Goal: Information Seeking & Learning: Find specific page/section

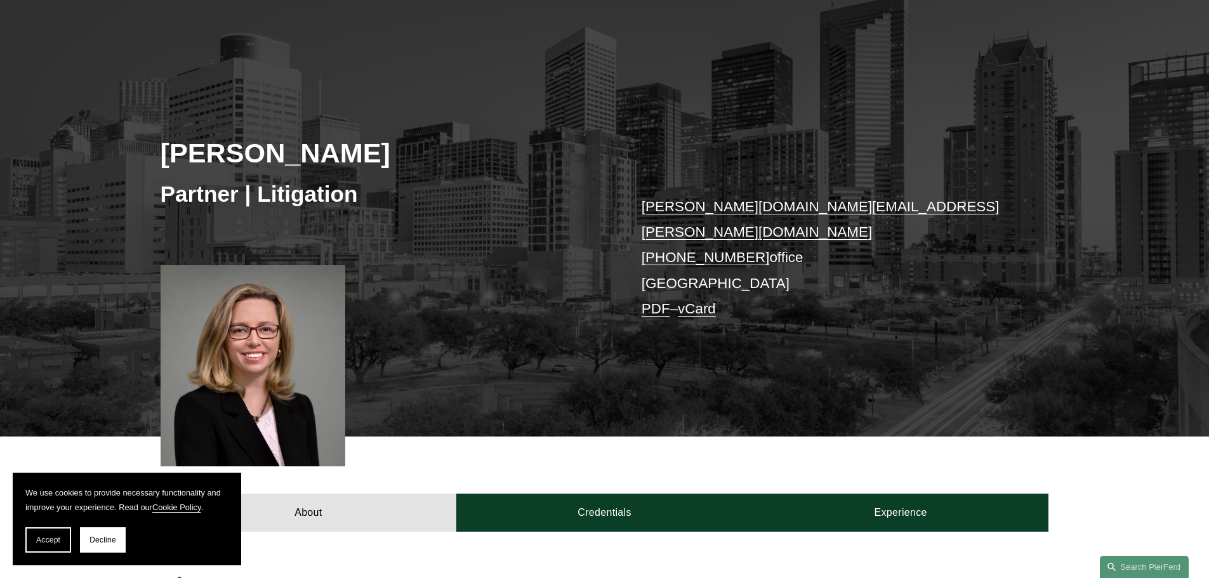
scroll to position [254, 0]
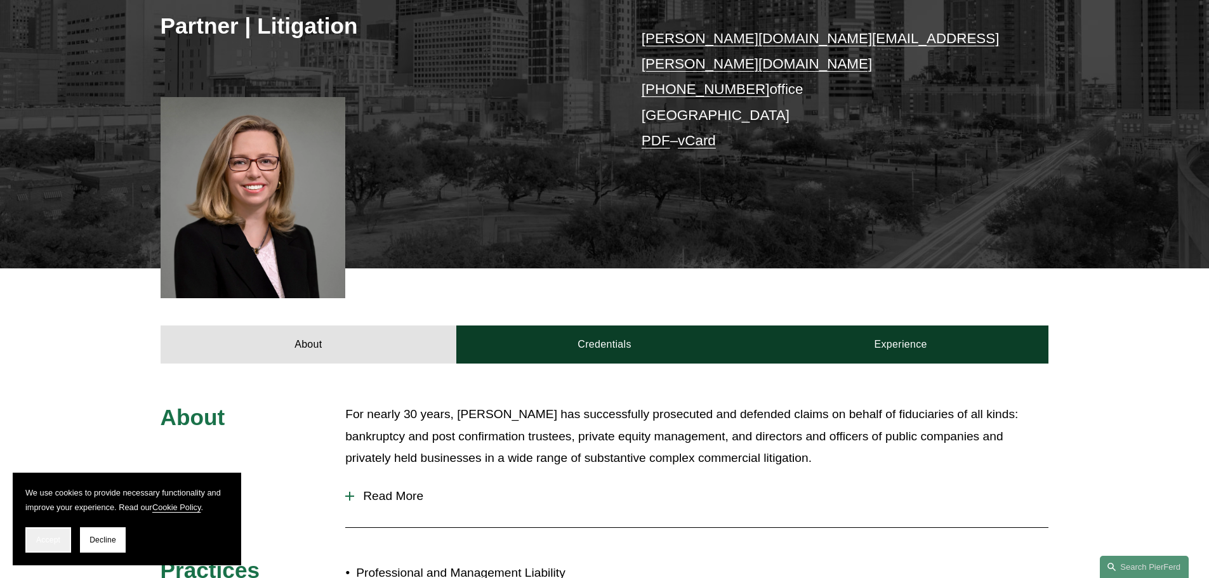
click at [46, 543] on span "Accept" at bounding box center [48, 540] width 24 height 9
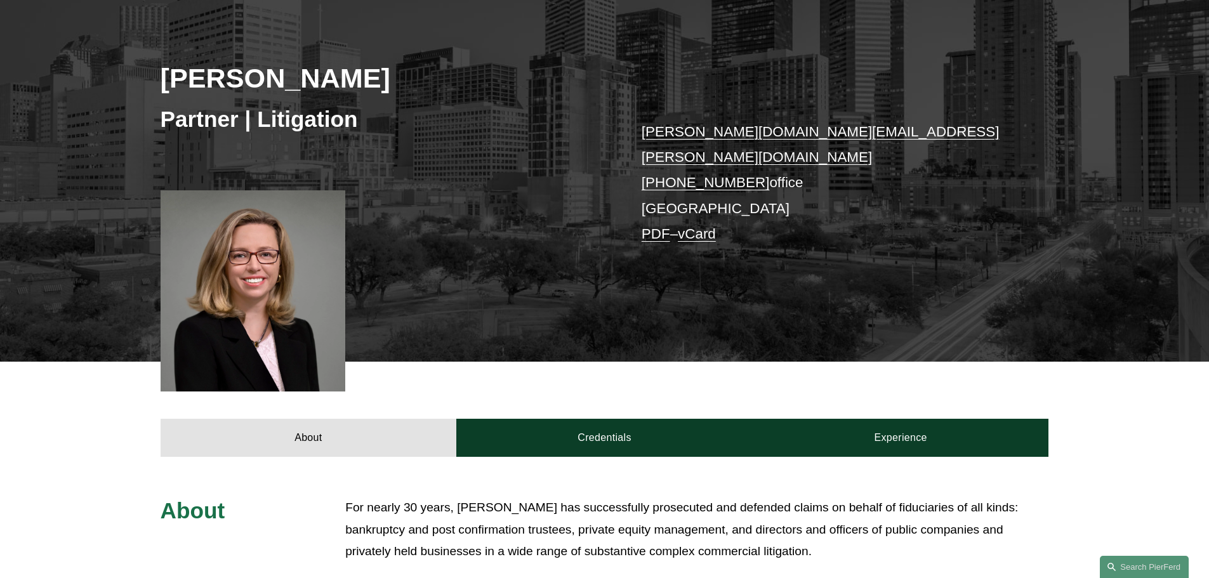
scroll to position [0, 0]
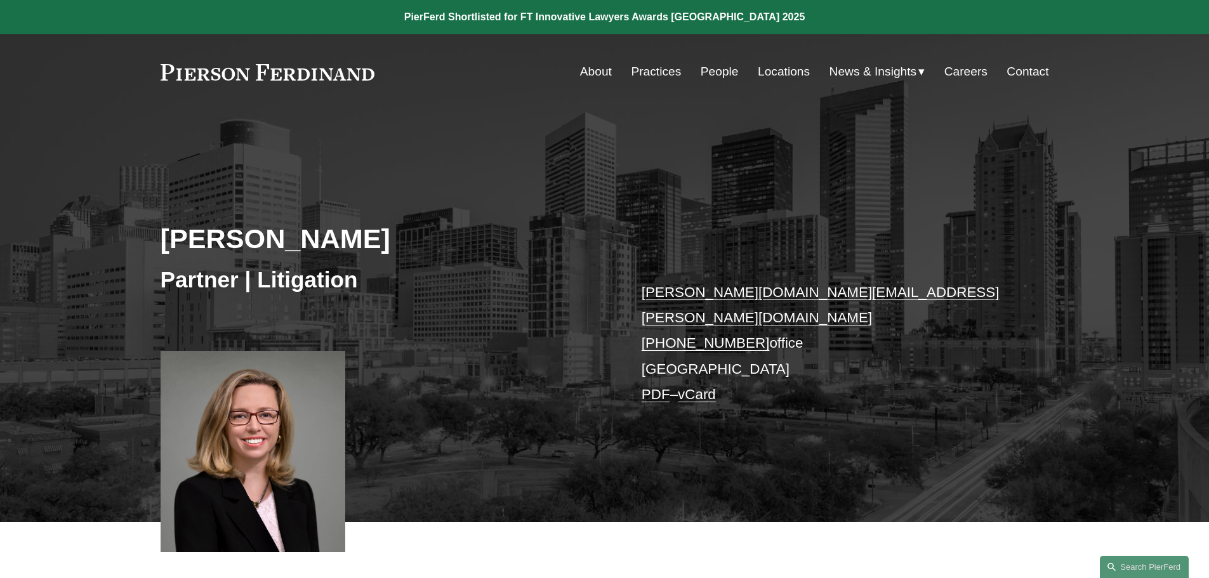
click at [721, 63] on link "People" at bounding box center [720, 72] width 38 height 24
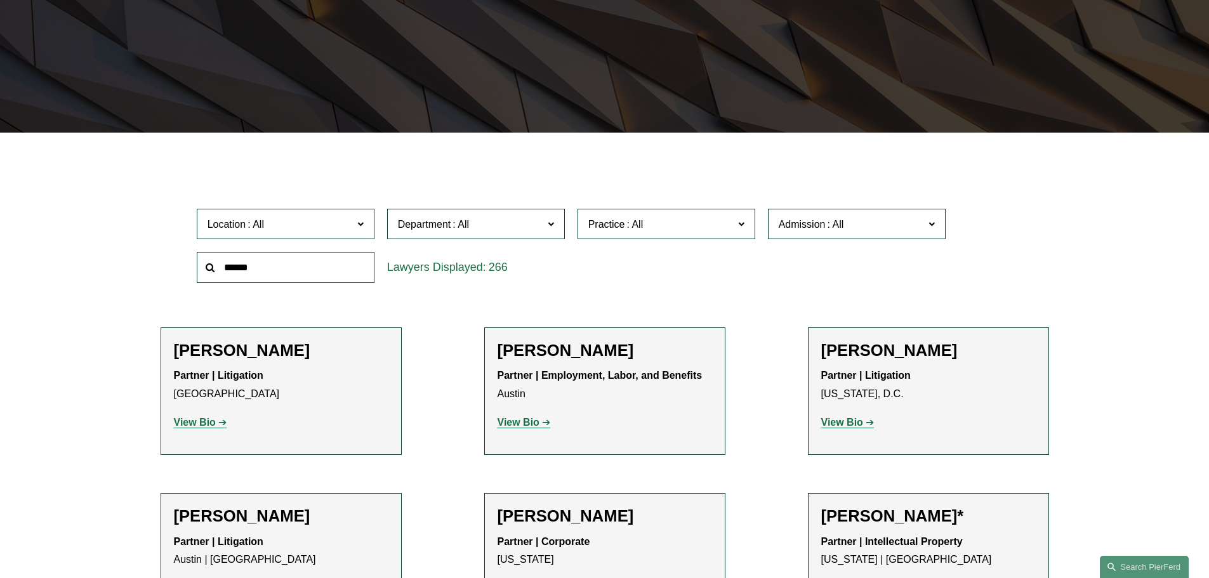
scroll to position [381, 0]
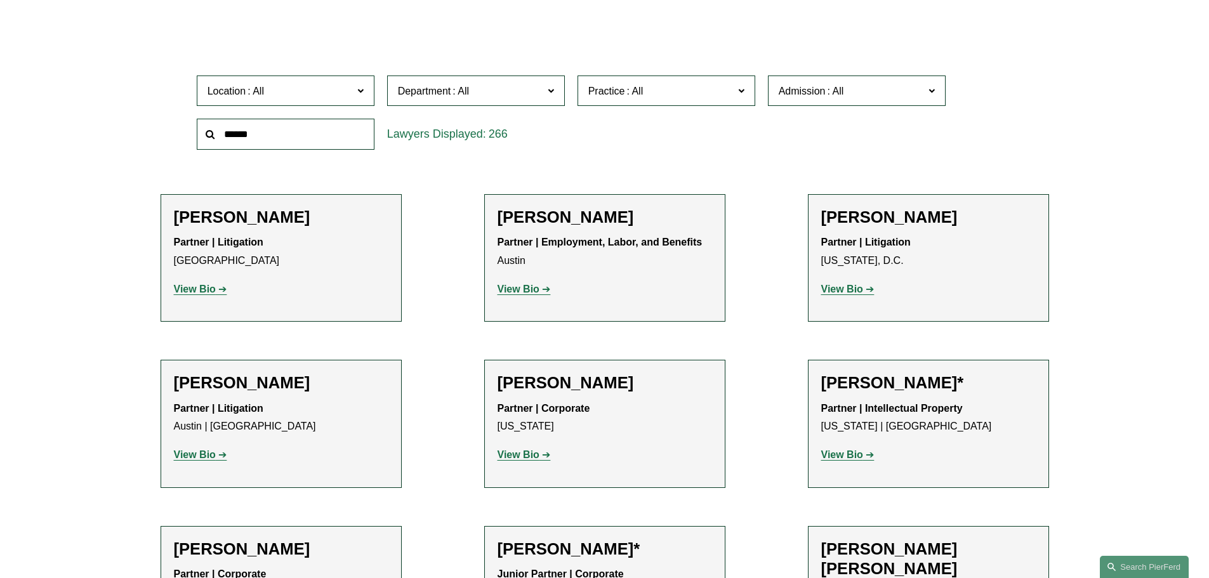
click at [355, 88] on label "Location" at bounding box center [286, 91] width 178 height 31
click at [0, 0] on link "Houston" at bounding box center [0, 0] width 0 height 0
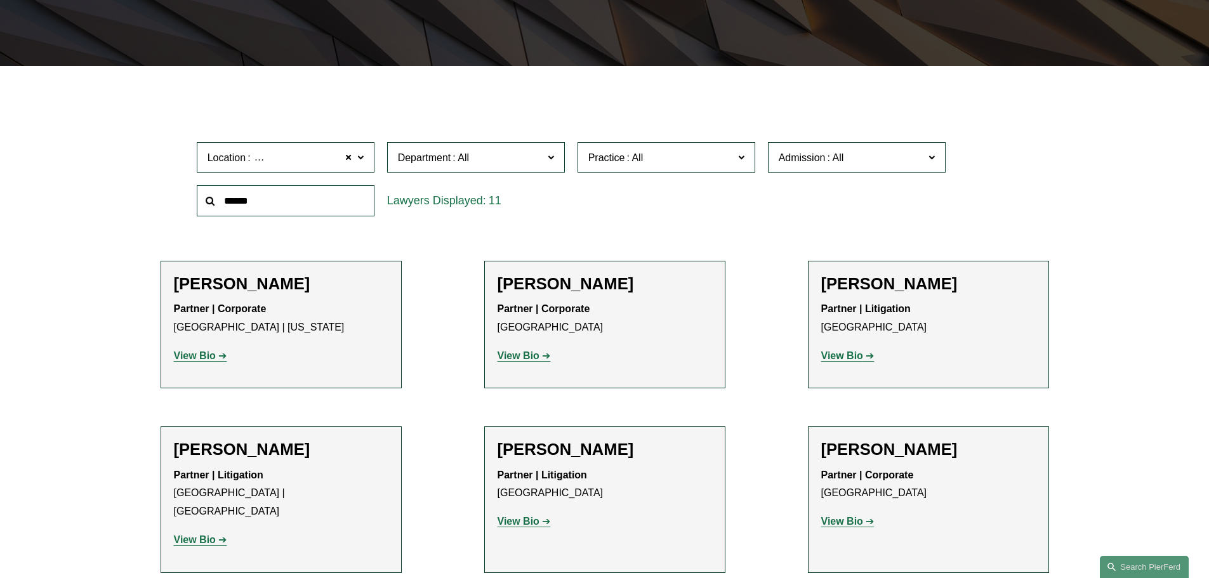
scroll to position [381, 0]
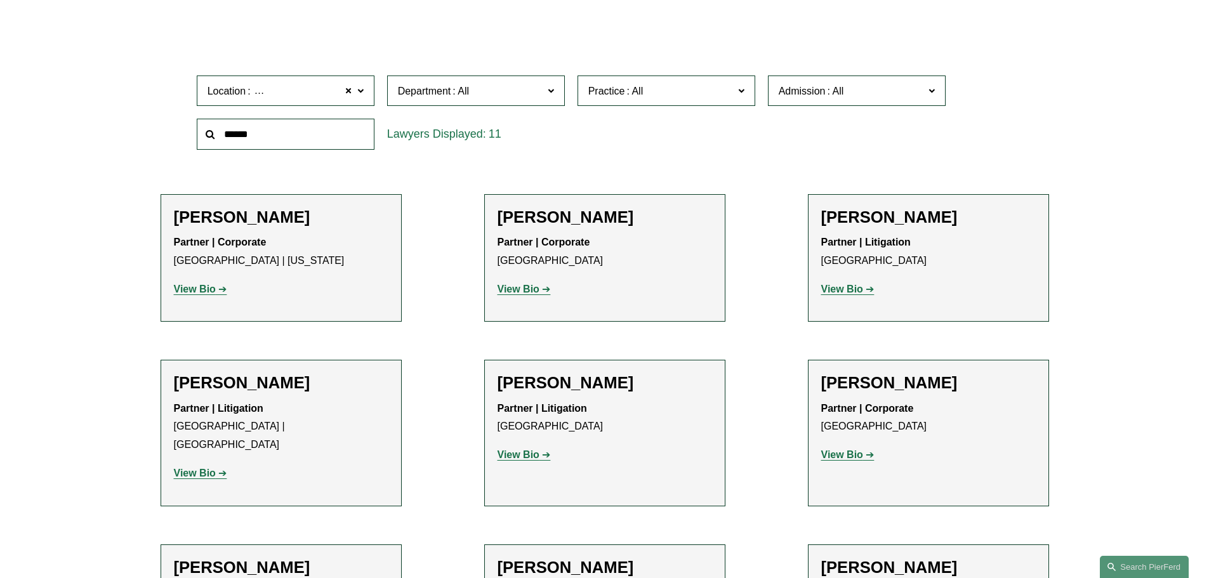
drag, startPoint x: 581, startPoint y: 392, endPoint x: 532, endPoint y: 466, distance: 88.3
drag, startPoint x: 532, startPoint y: 466, endPoint x: 531, endPoint y: 456, distance: 9.5
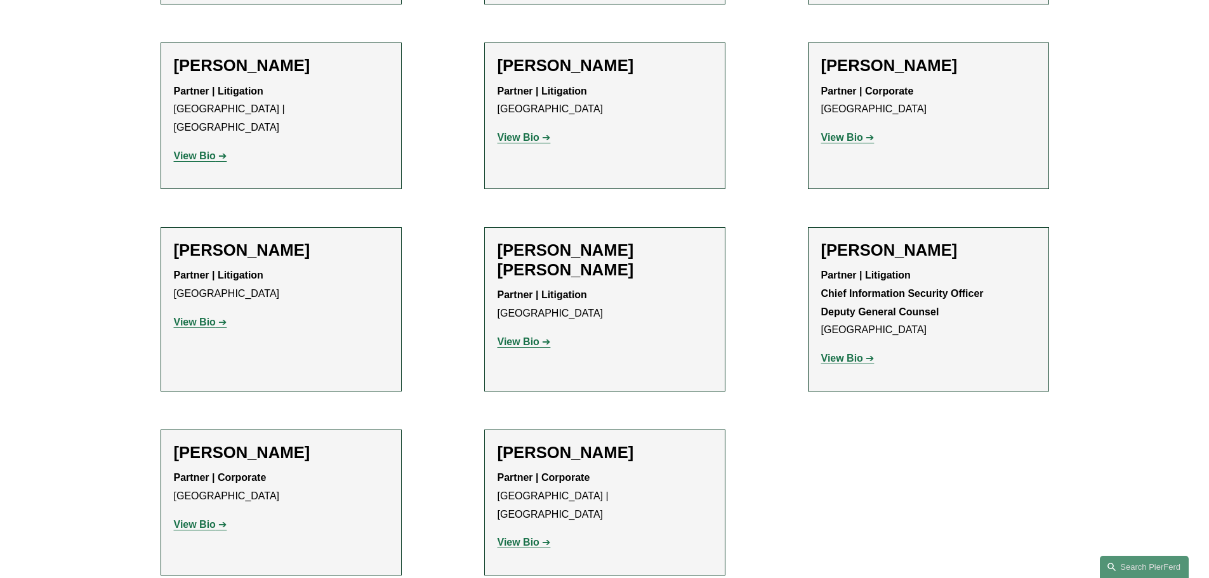
click at [194, 519] on strong "View Bio" at bounding box center [195, 524] width 42 height 11
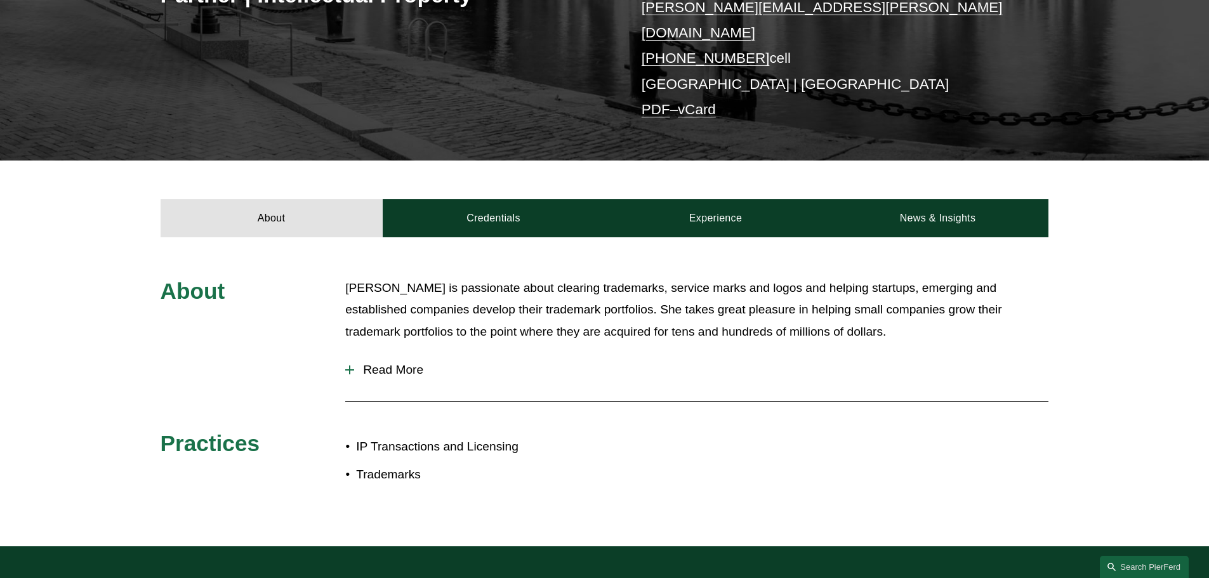
scroll to position [190, 0]
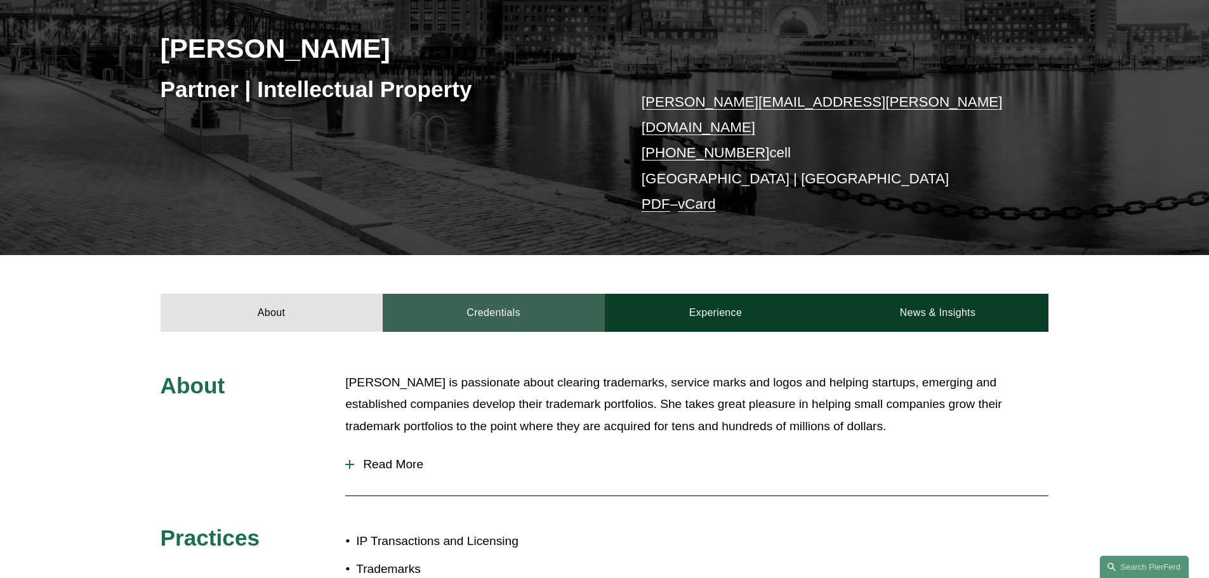
click at [541, 301] on link "Credentials" at bounding box center [494, 313] width 222 height 38
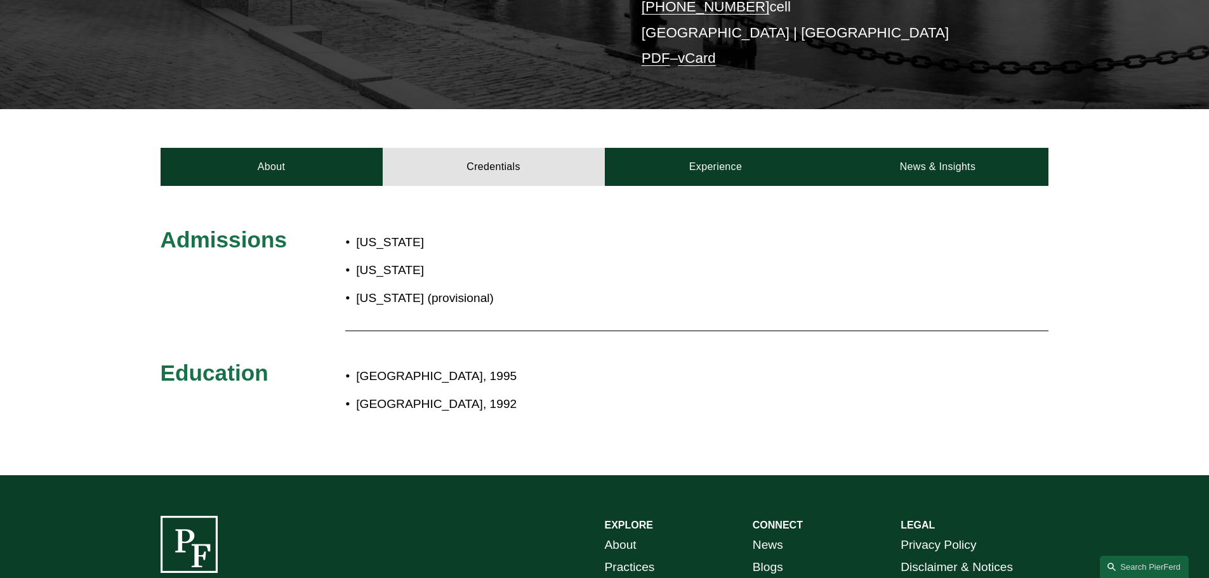
scroll to position [508, 0]
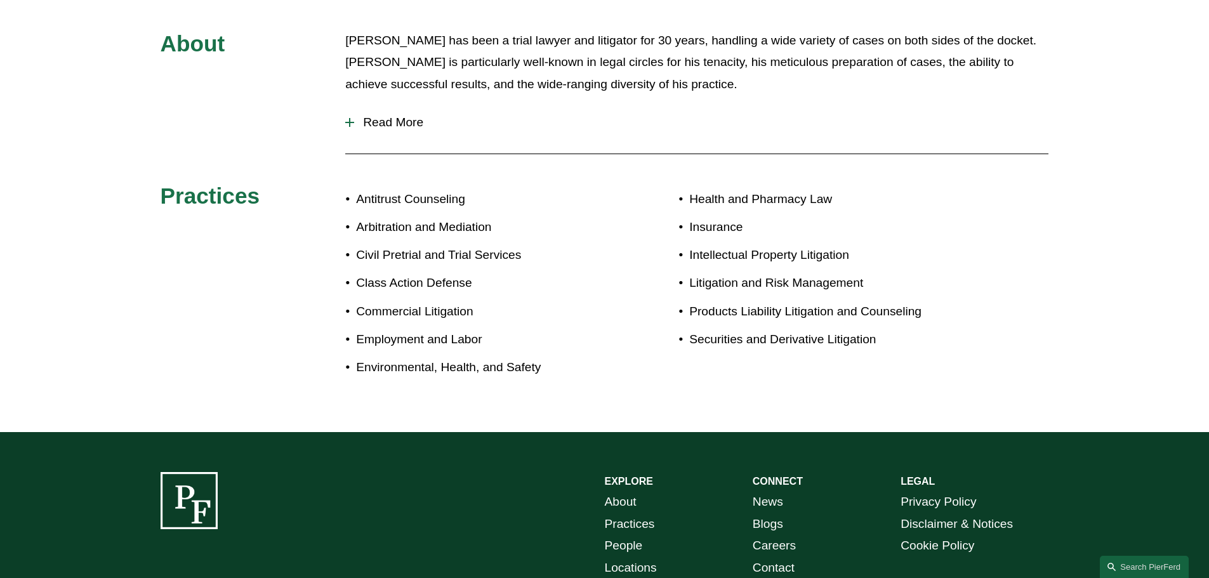
scroll to position [366, 0]
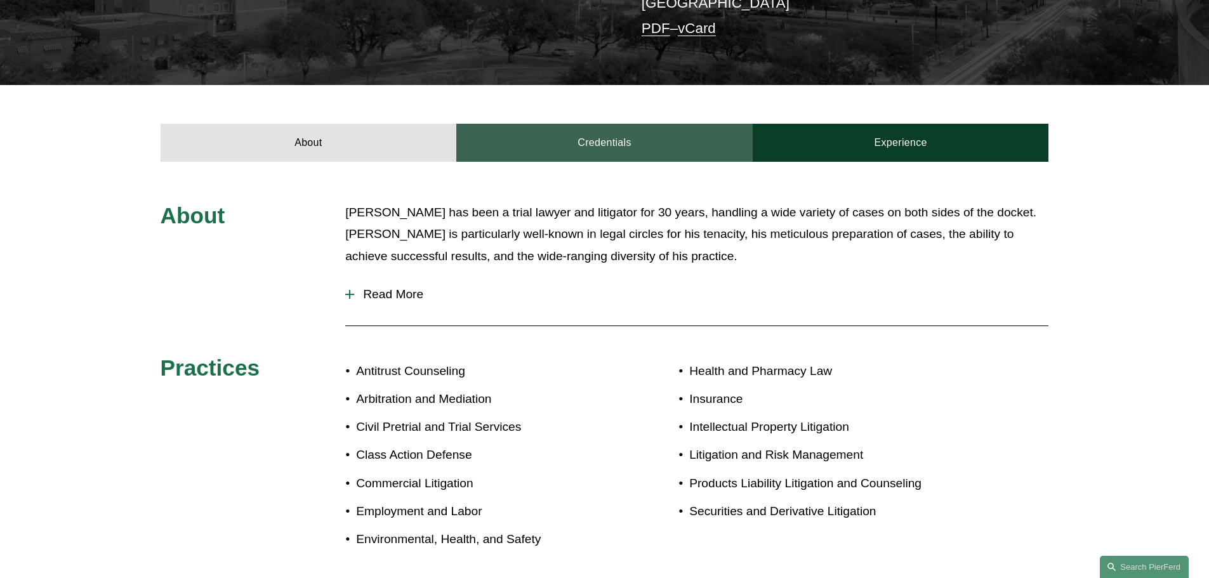
click at [567, 130] on link "Credentials" at bounding box center [604, 143] width 296 height 38
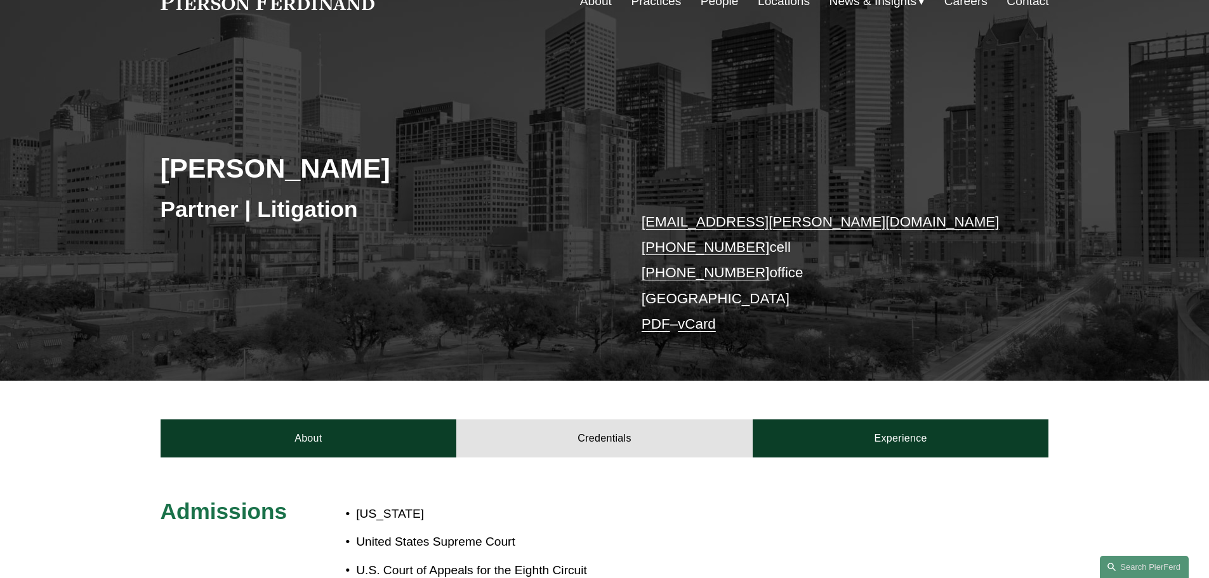
scroll to position [0, 0]
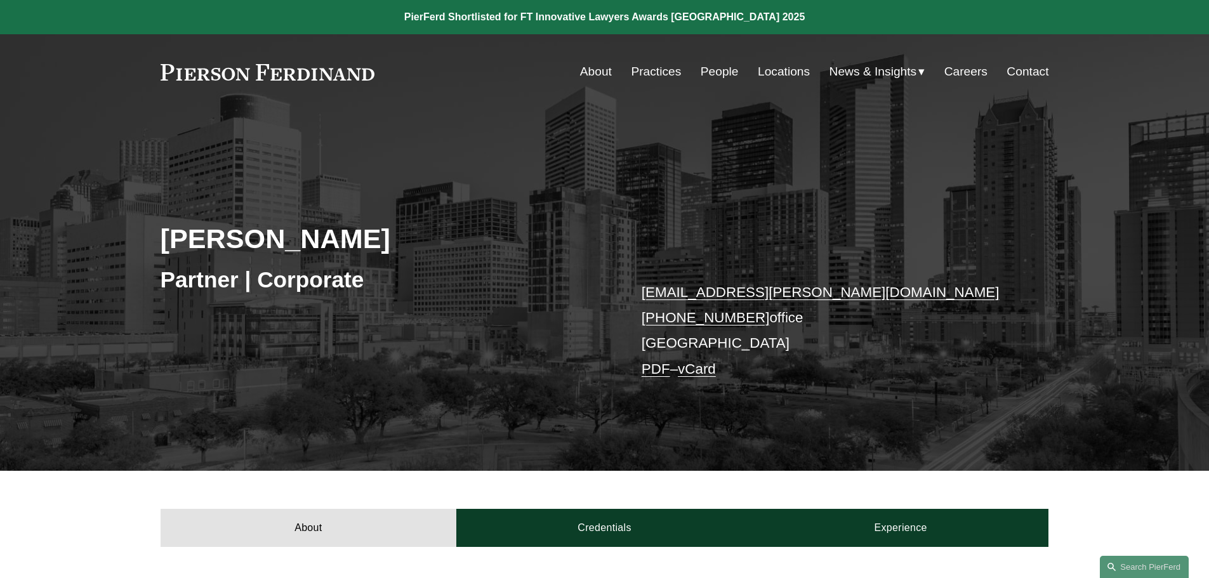
click at [722, 76] on link "People" at bounding box center [720, 72] width 38 height 24
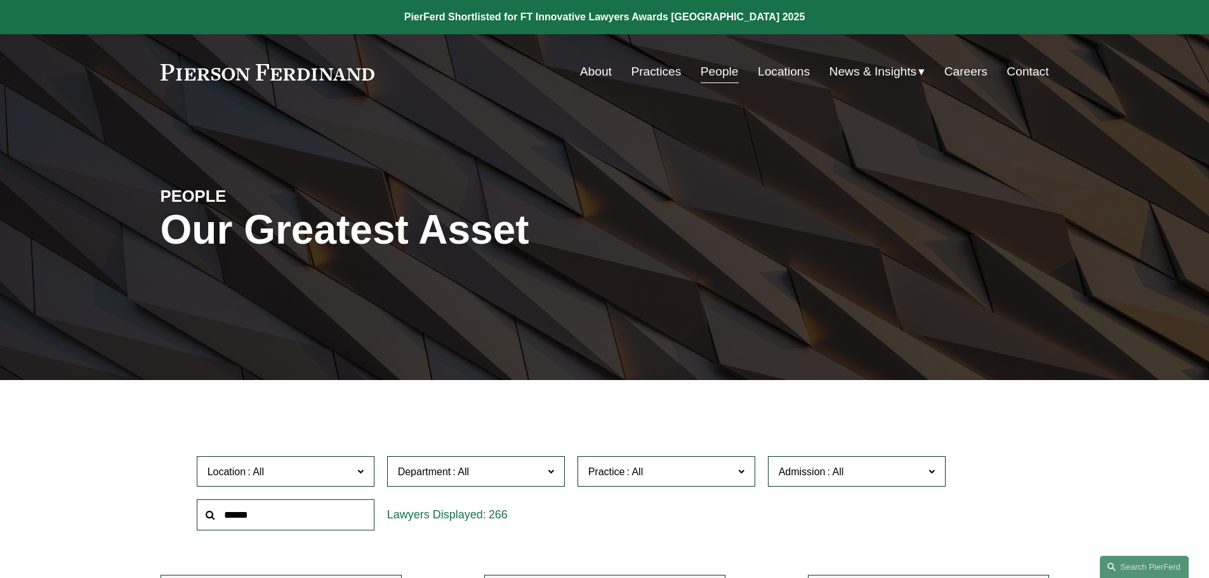
click at [669, 67] on link "Practices" at bounding box center [656, 72] width 50 height 24
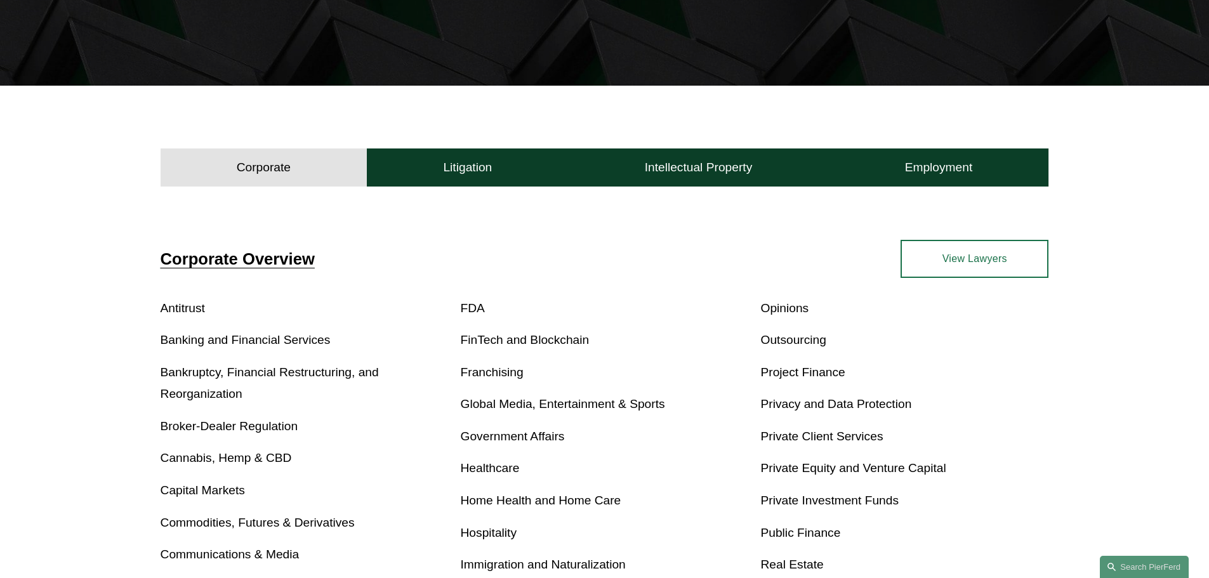
scroll to position [381, 0]
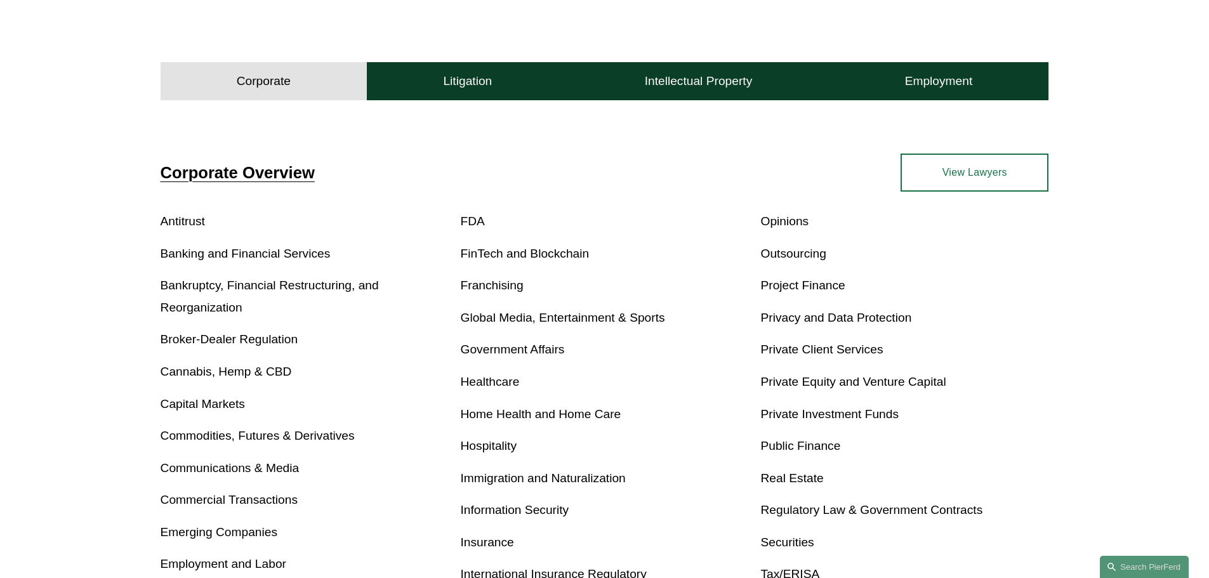
click at [195, 289] on link "Bankruptcy, Financial Restructuring, and Reorganization" at bounding box center [270, 297] width 218 height 36
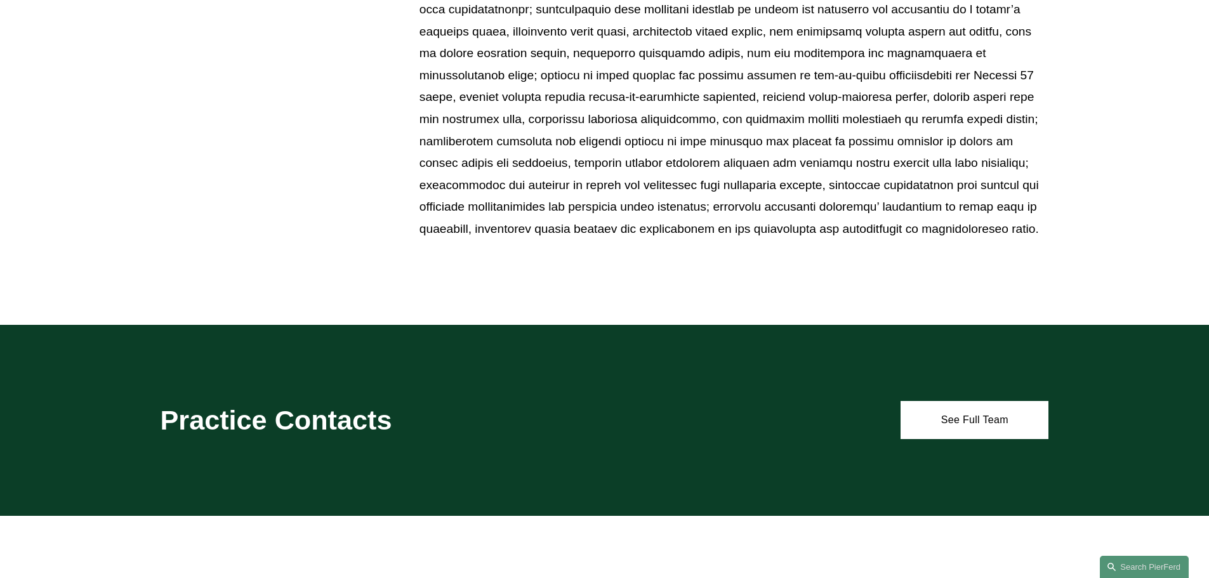
scroll to position [1206, 0]
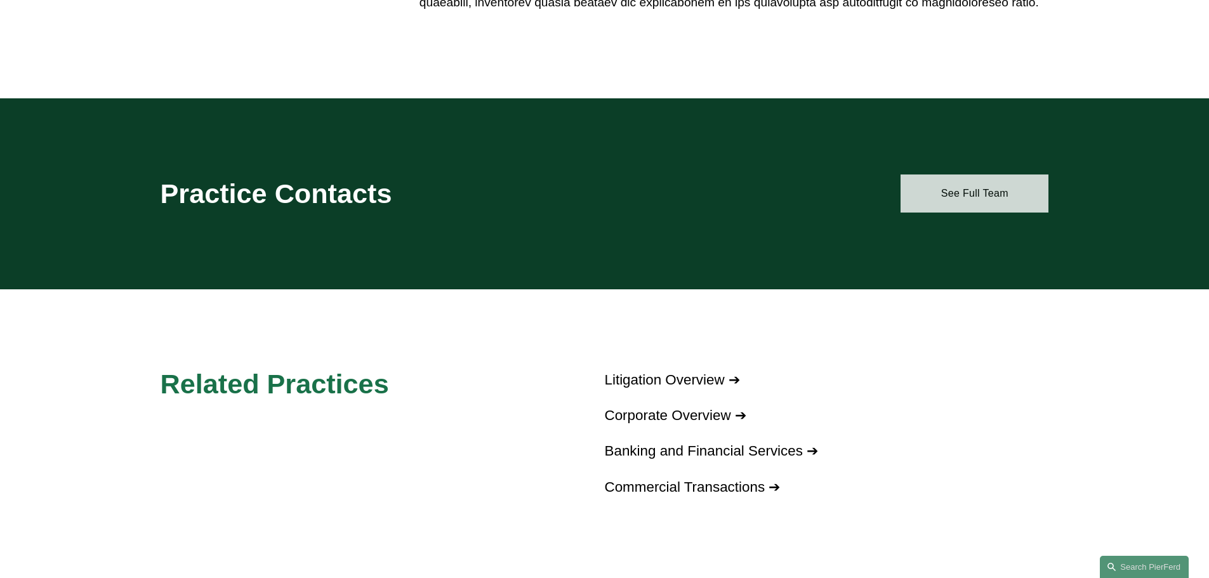
click at [952, 193] on link "See Full Team" at bounding box center [974, 194] width 148 height 38
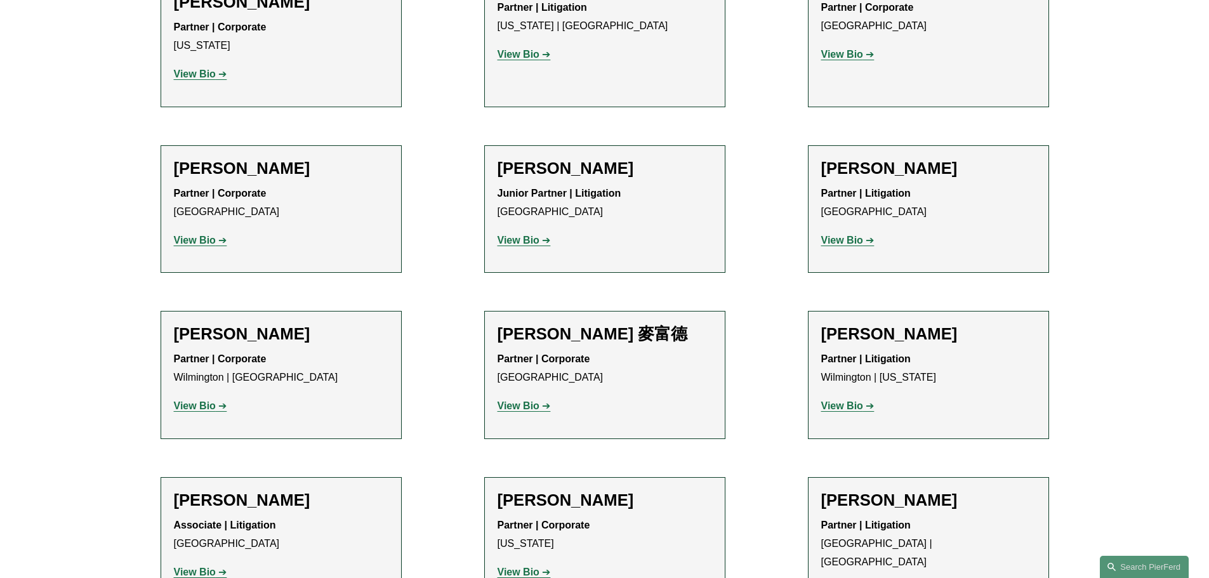
scroll to position [825, 0]
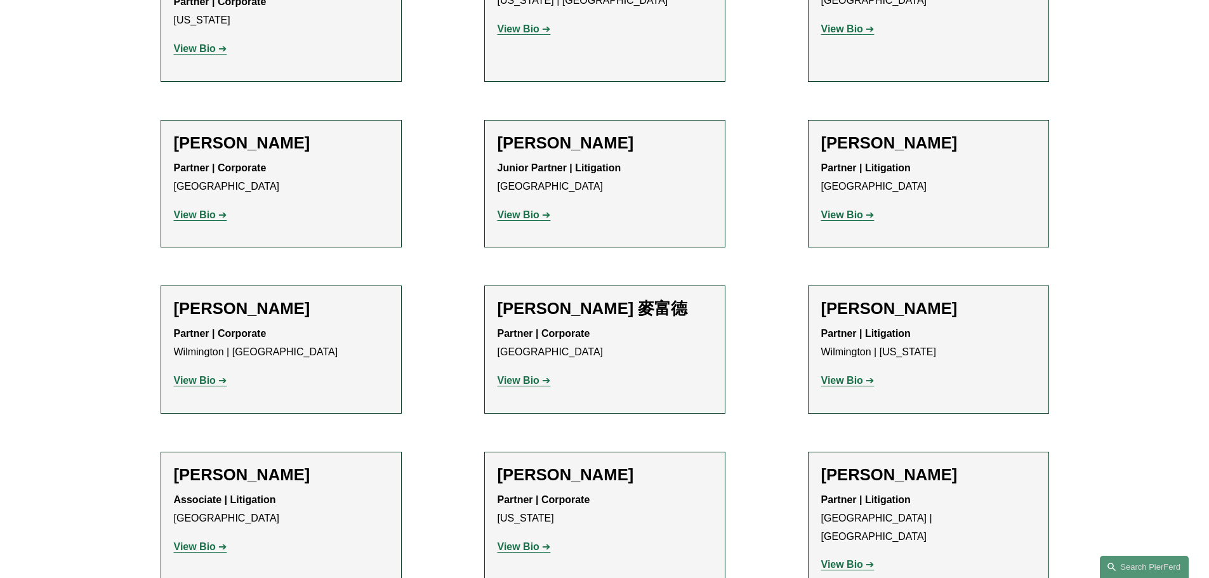
click at [855, 209] on strong "View Bio" at bounding box center [842, 214] width 42 height 11
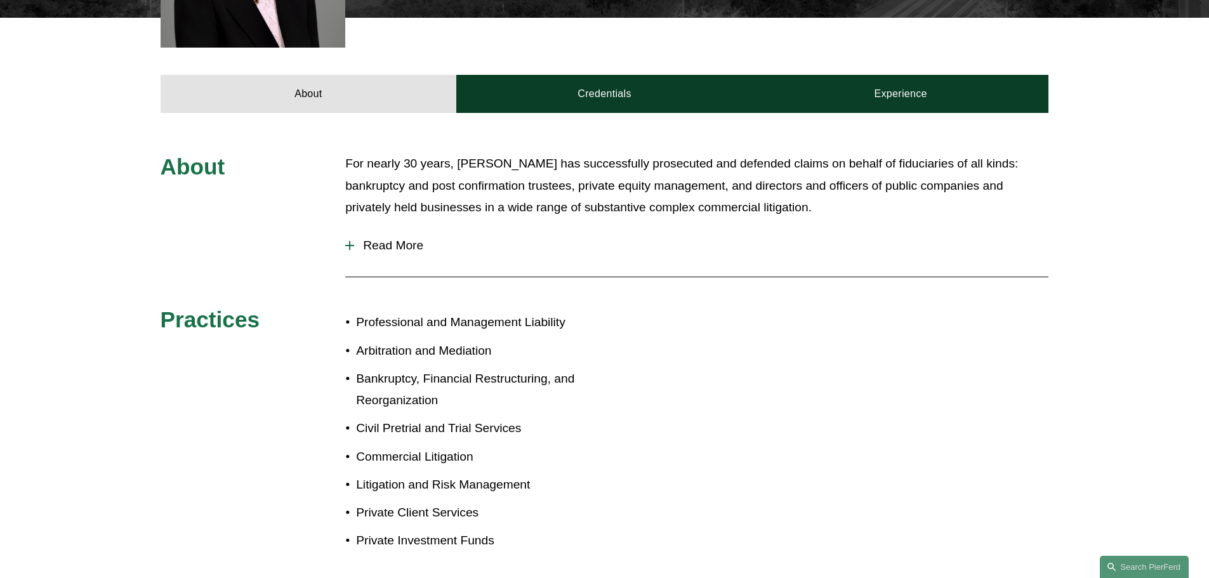
scroll to position [508, 0]
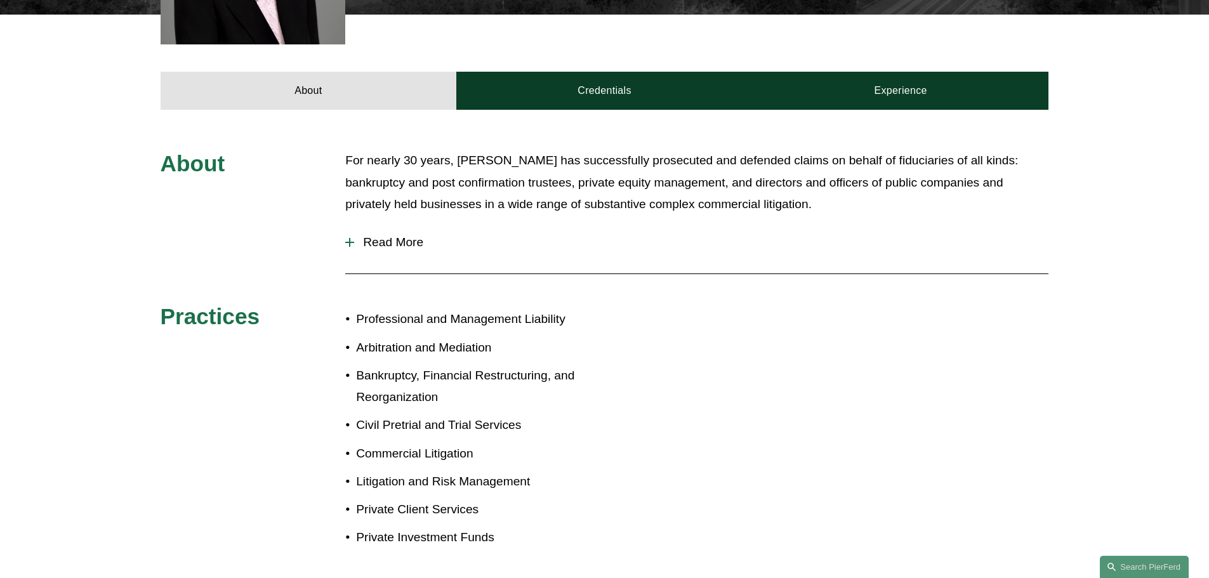
click at [400, 235] on span "Read More" at bounding box center [701, 242] width 694 height 14
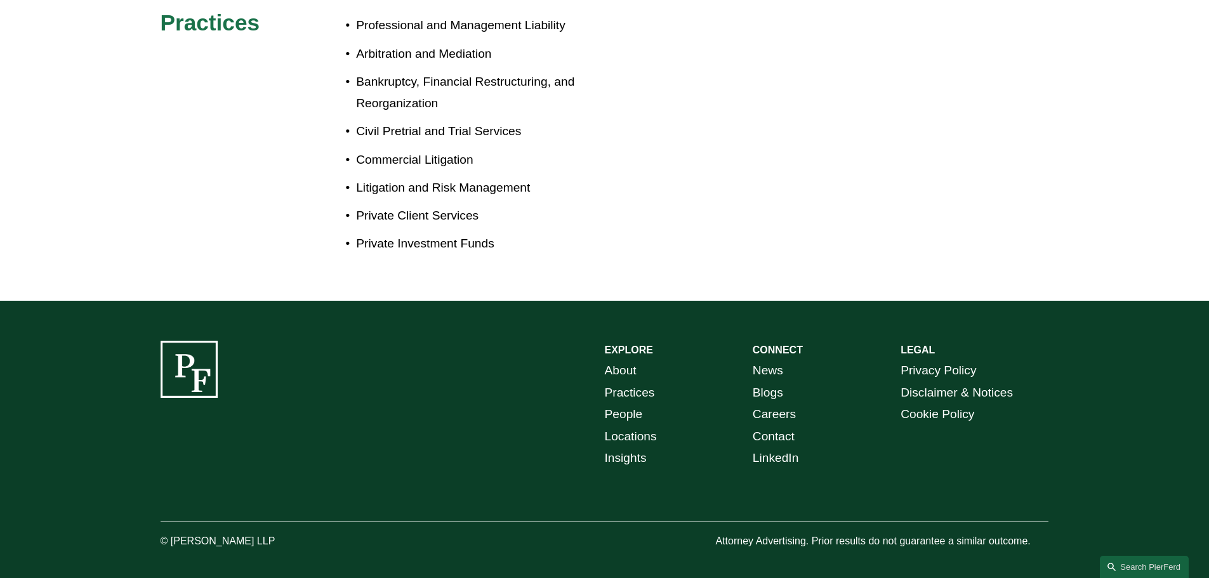
scroll to position [894, 0]
drag, startPoint x: 171, startPoint y: 525, endPoint x: 294, endPoint y: 526, distance: 123.1
click at [294, 532] on p "© [PERSON_NAME] LLP" at bounding box center [253, 541] width 185 height 18
click at [621, 404] on link "People" at bounding box center [624, 414] width 38 height 22
